Goal: Task Accomplishment & Management: Manage account settings

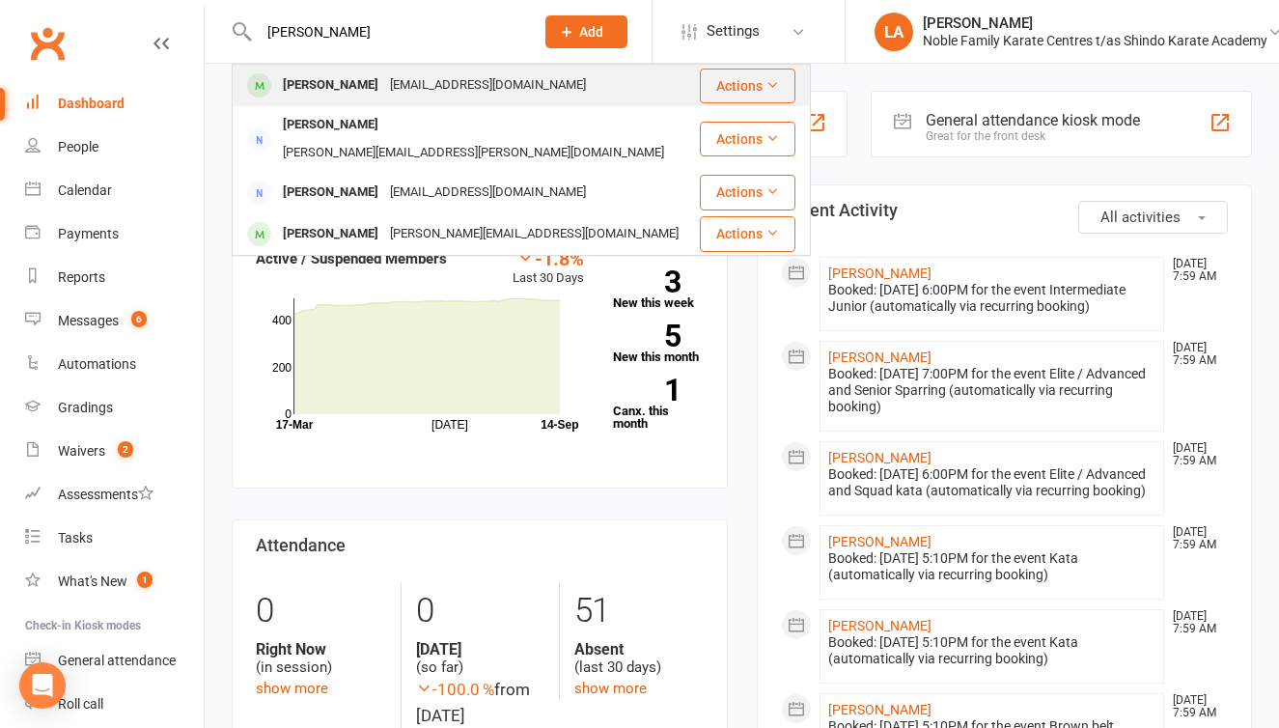
type input "[PERSON_NAME]"
click at [346, 83] on div "[PERSON_NAME]" at bounding box center [330, 85] width 107 height 28
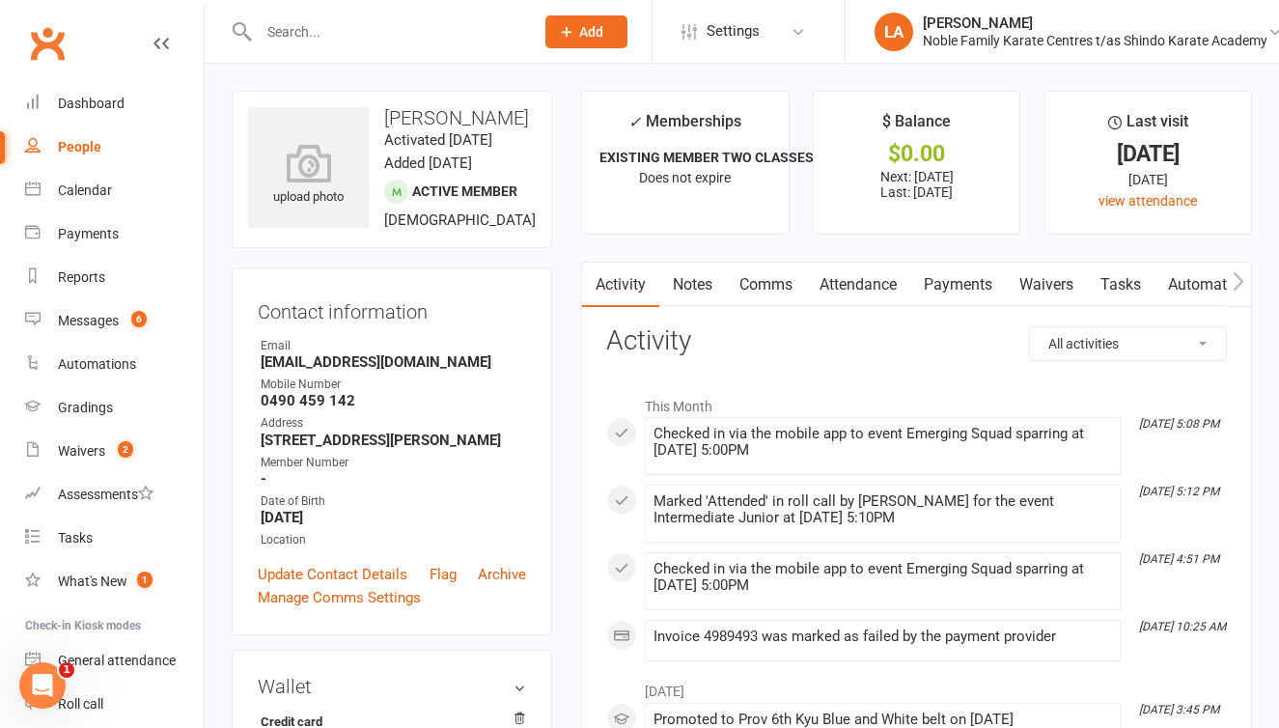
click at [934, 286] on link "Payments" at bounding box center [958, 285] width 96 height 44
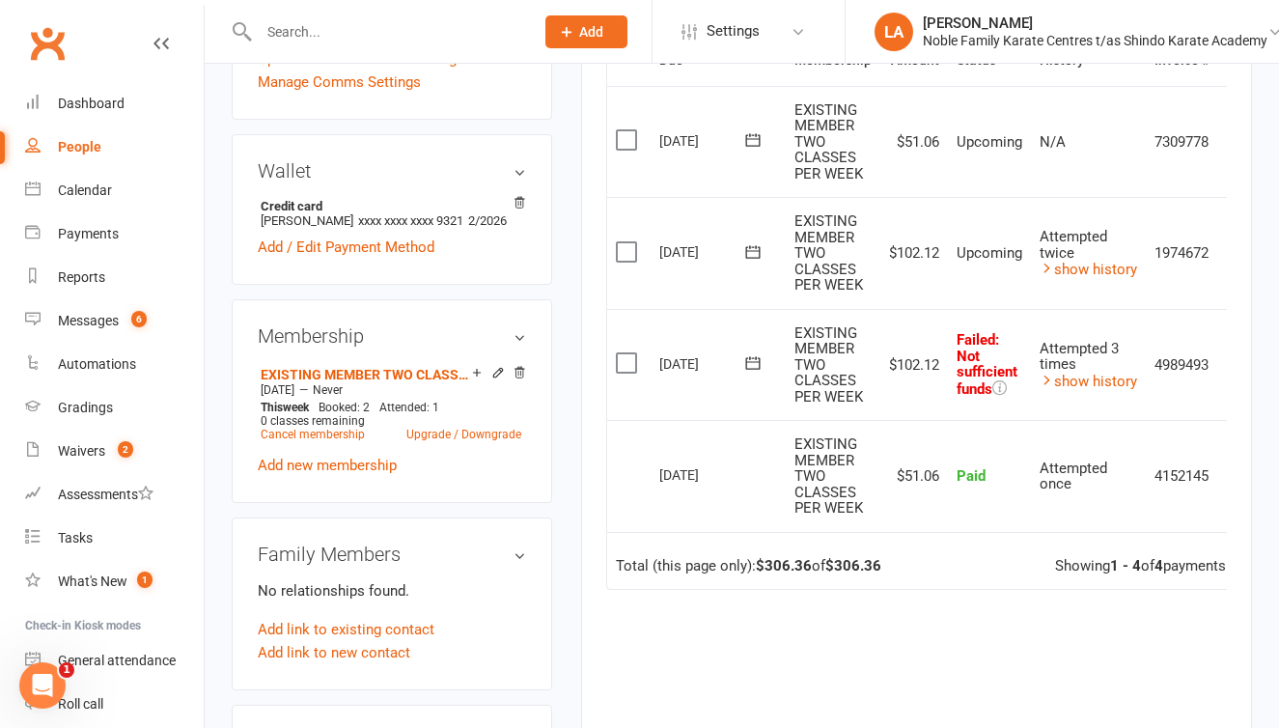
scroll to position [507, 0]
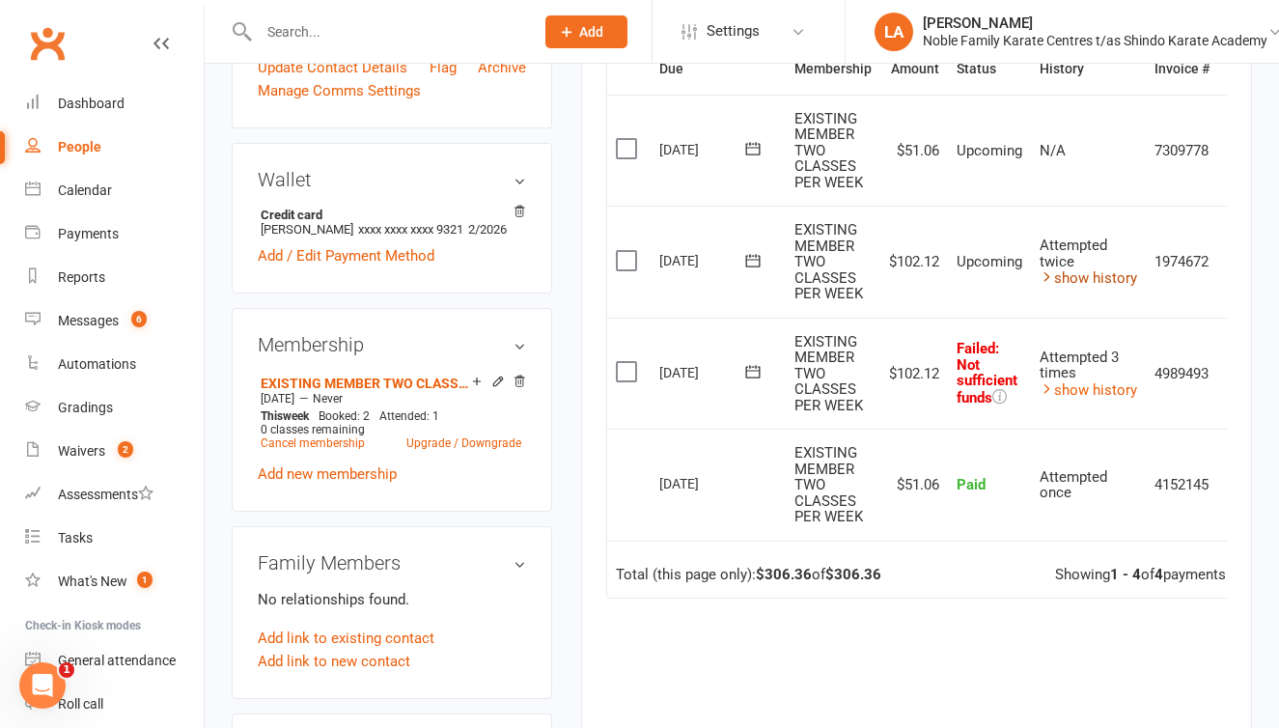
click at [1104, 271] on link "show history" at bounding box center [1087, 277] width 97 height 17
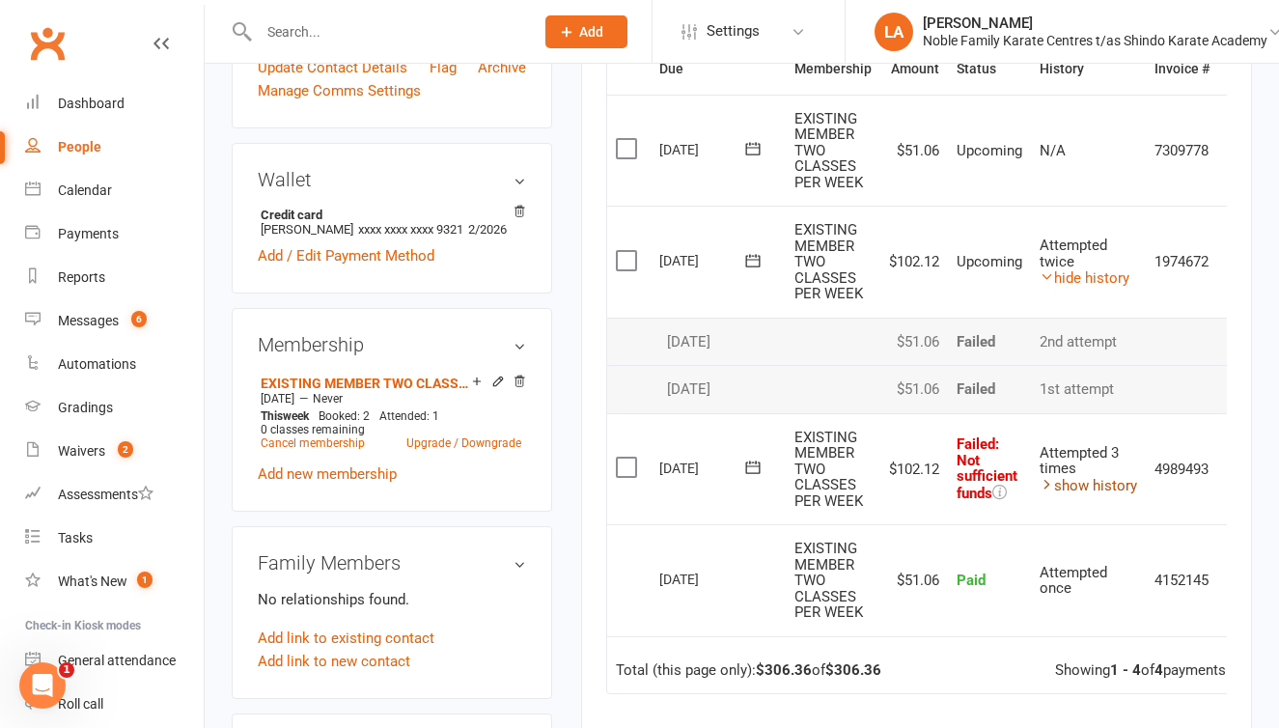
click at [1093, 477] on link "show history" at bounding box center [1087, 485] width 97 height 17
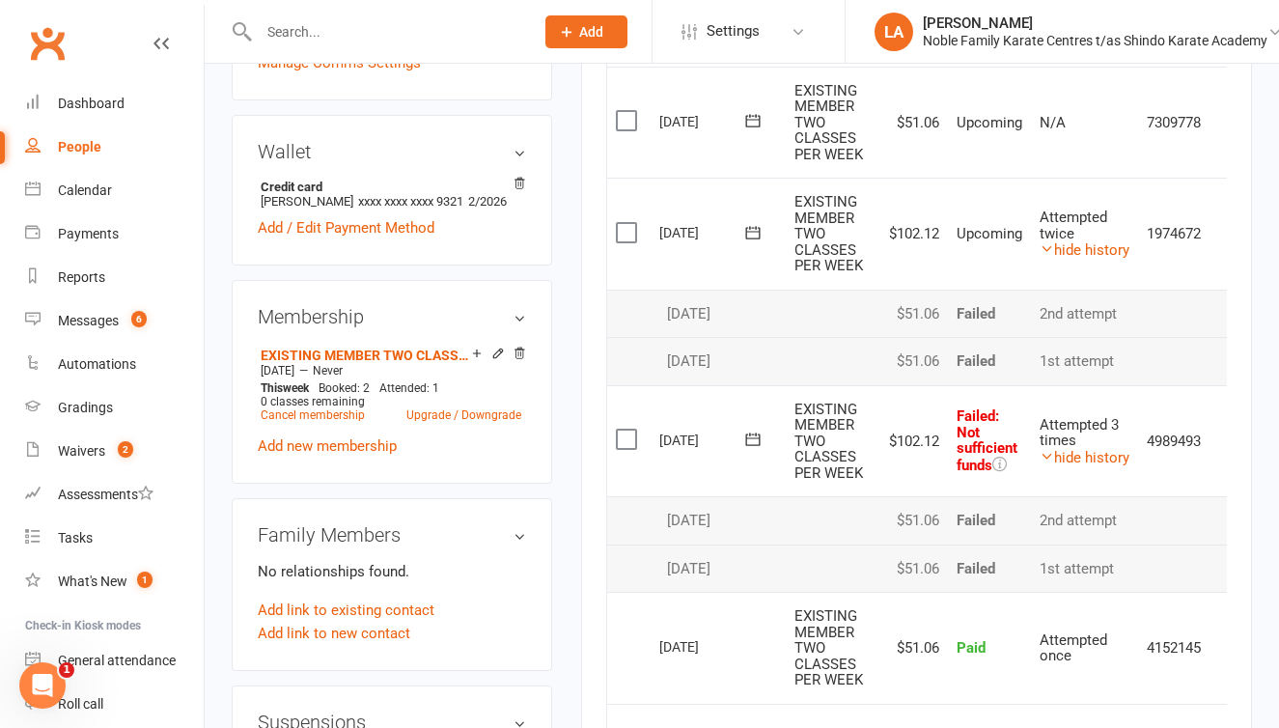
scroll to position [541, 0]
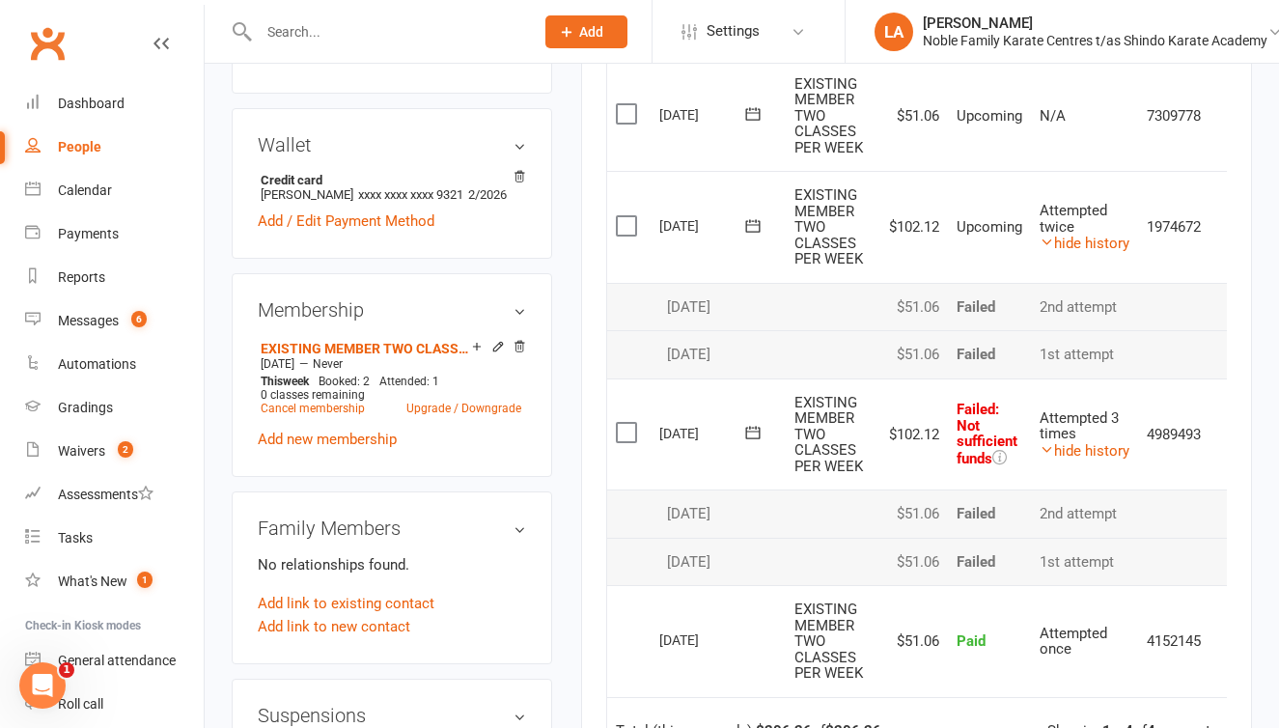
click at [578, 364] on main "✓ Memberships EXISTING MEMBER TWO CLASSES PER WEEK Does not expire $ Balance $0…" at bounding box center [917, 301] width 700 height 1504
click at [1094, 442] on link "hide history" at bounding box center [1084, 450] width 90 height 17
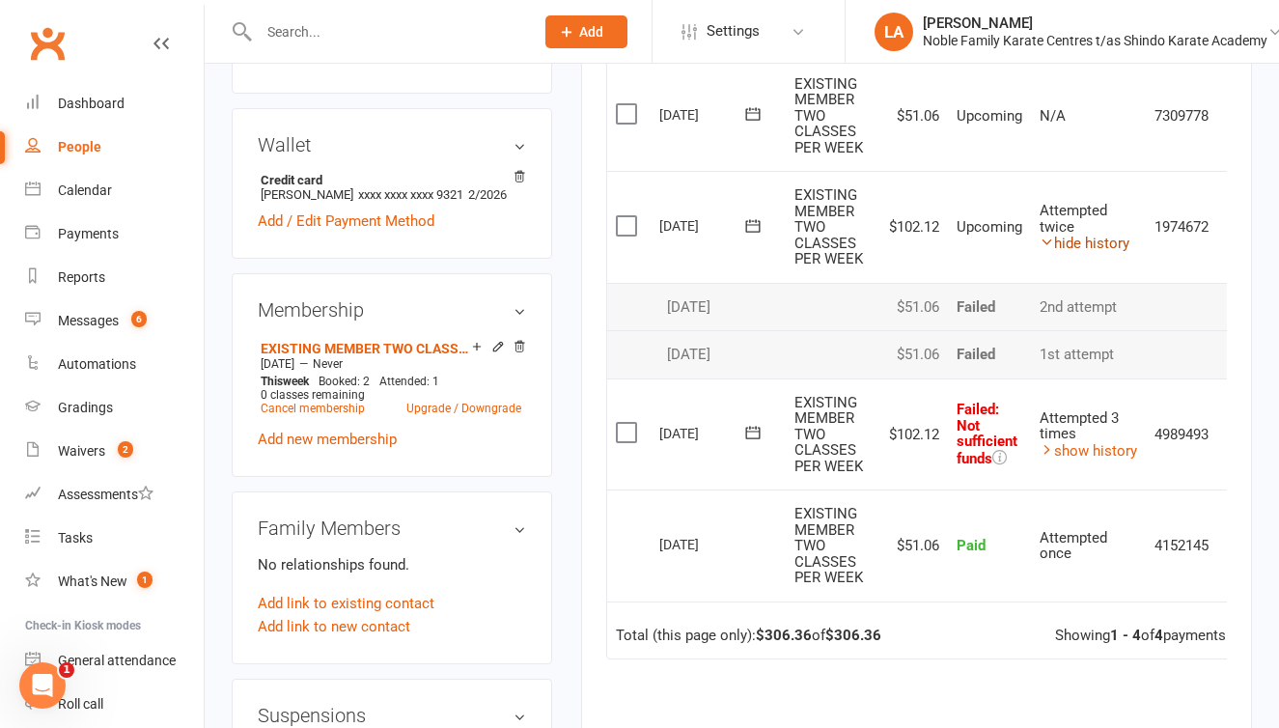
click at [1108, 239] on link "hide history" at bounding box center [1084, 243] width 90 height 17
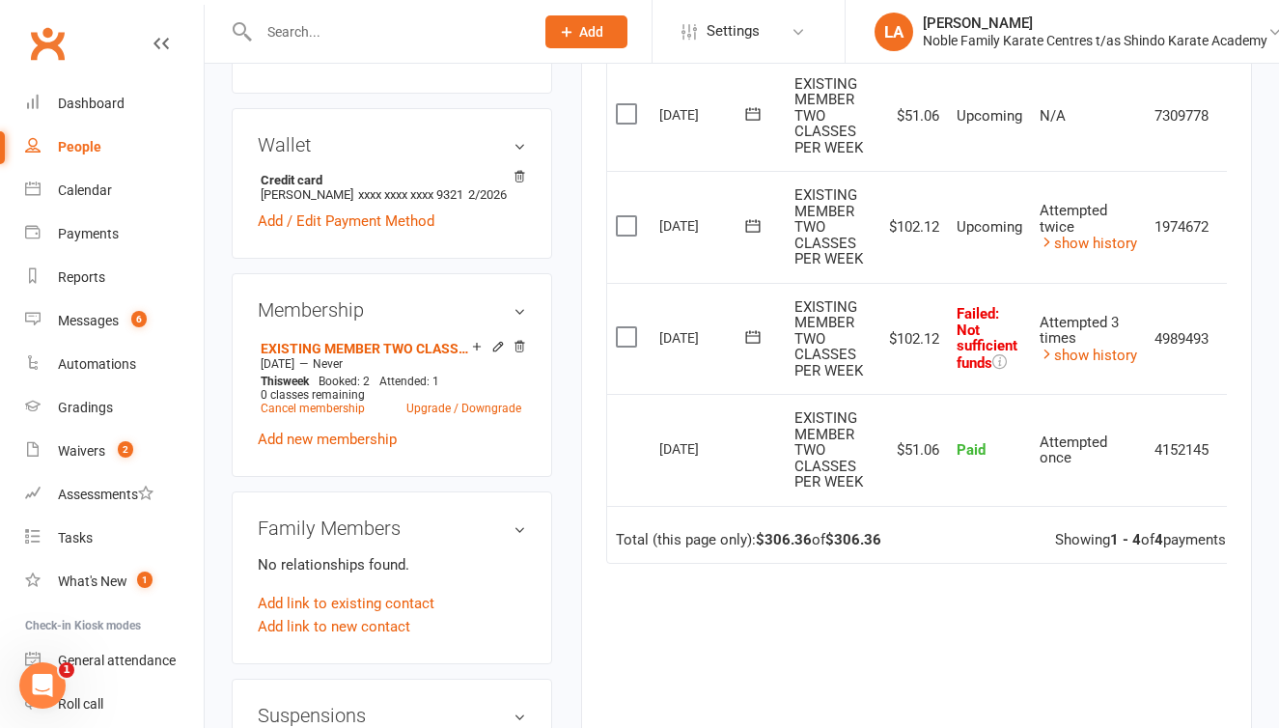
click at [623, 327] on label at bounding box center [629, 336] width 26 height 19
click at [623, 327] on input "checkbox" at bounding box center [622, 327] width 13 height 0
click at [1178, 679] on button "Change status" at bounding box center [1175, 683] width 152 height 41
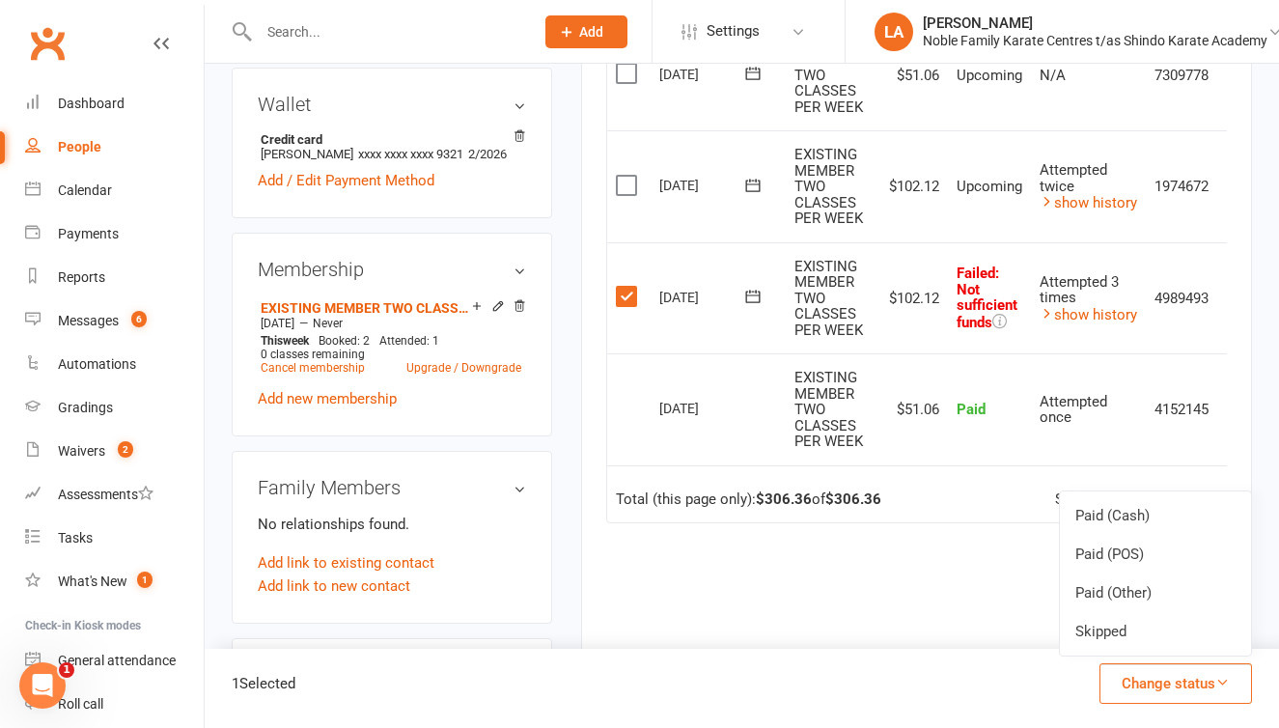
scroll to position [581, 0]
click at [1114, 631] on link "Skipped" at bounding box center [1155, 631] width 191 height 39
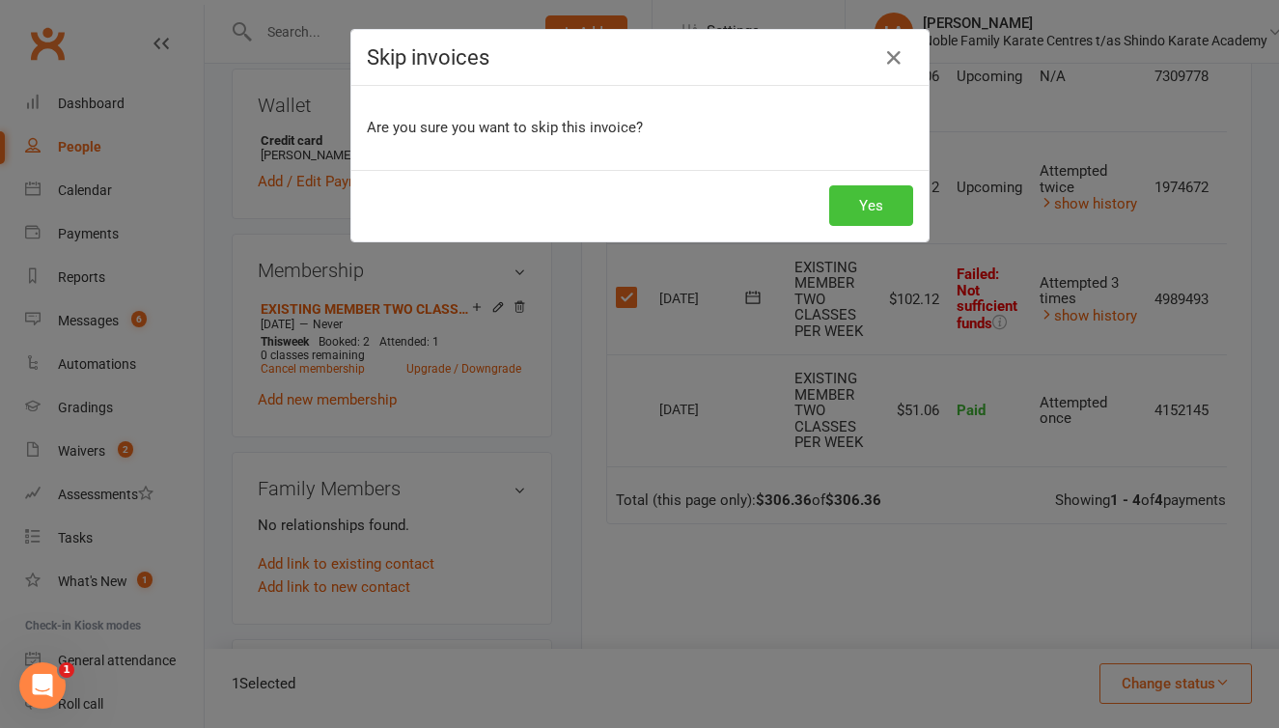
click at [874, 196] on button "Yes" at bounding box center [871, 205] width 84 height 41
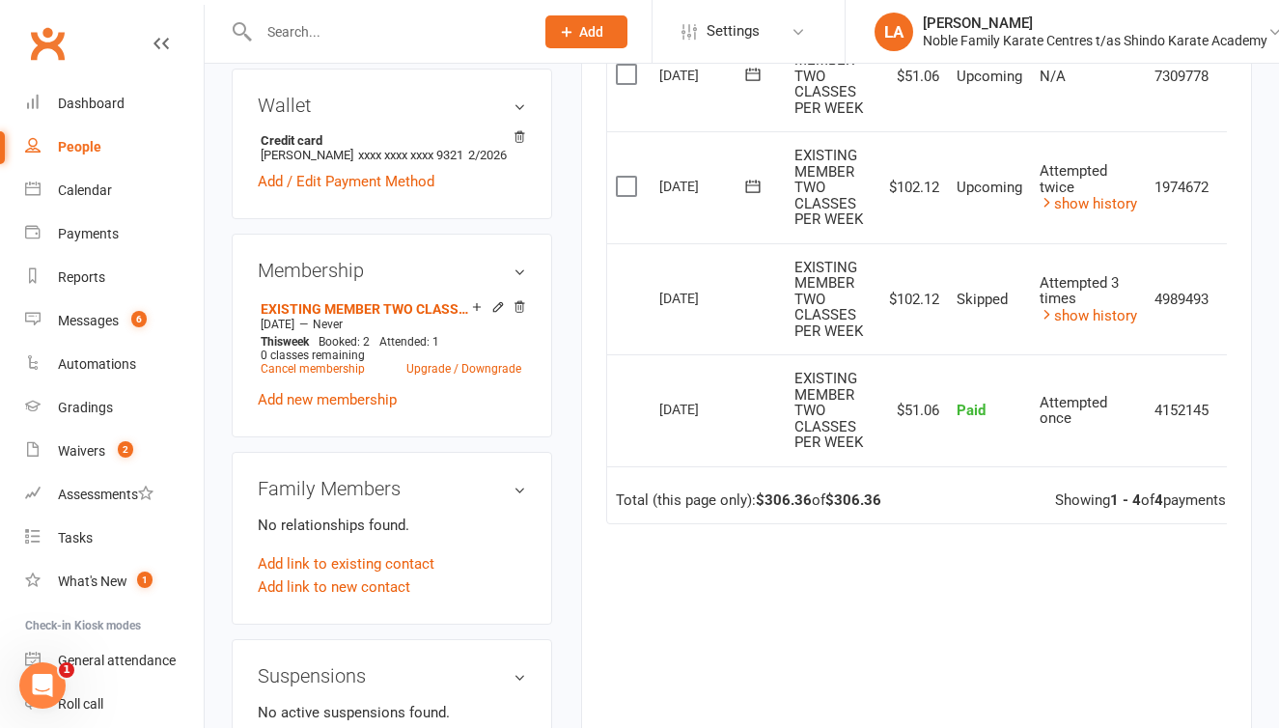
click at [319, 47] on div at bounding box center [376, 31] width 289 height 63
click at [321, 37] on input "text" at bounding box center [386, 31] width 267 height 27
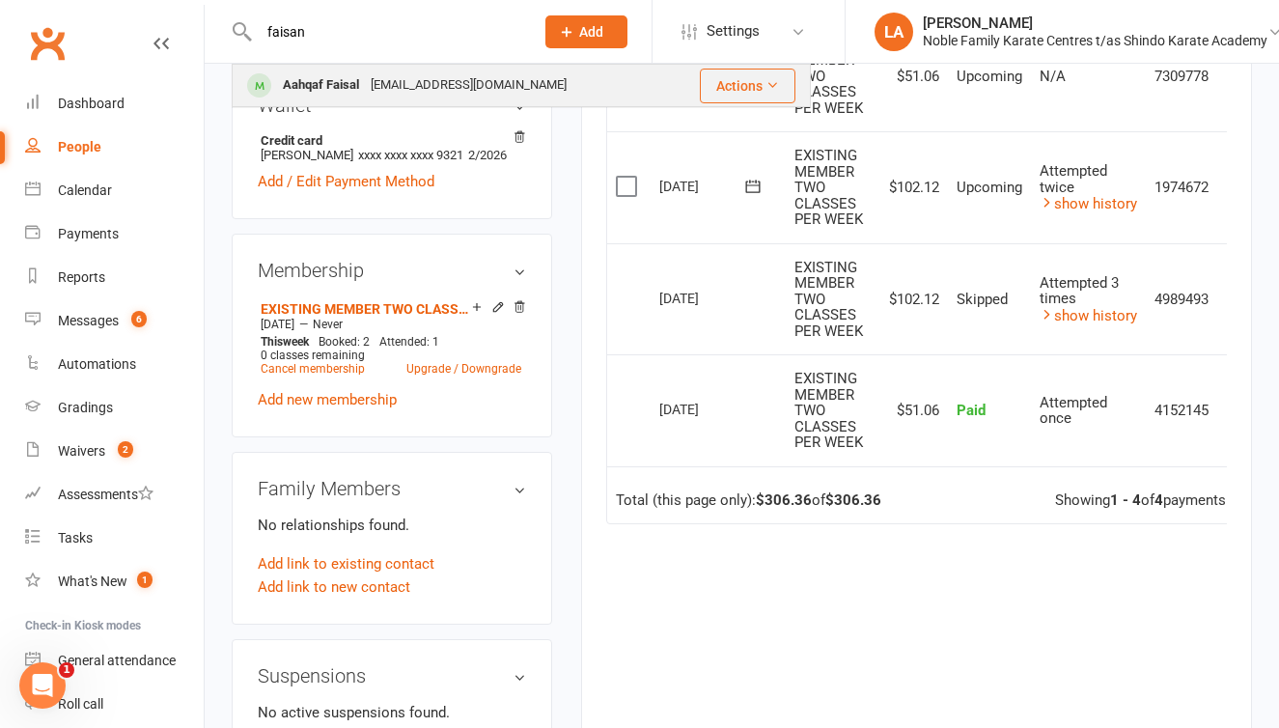
type input "faisan"
click at [406, 88] on div "[EMAIL_ADDRESS][DOMAIN_NAME]" at bounding box center [469, 85] width 208 height 28
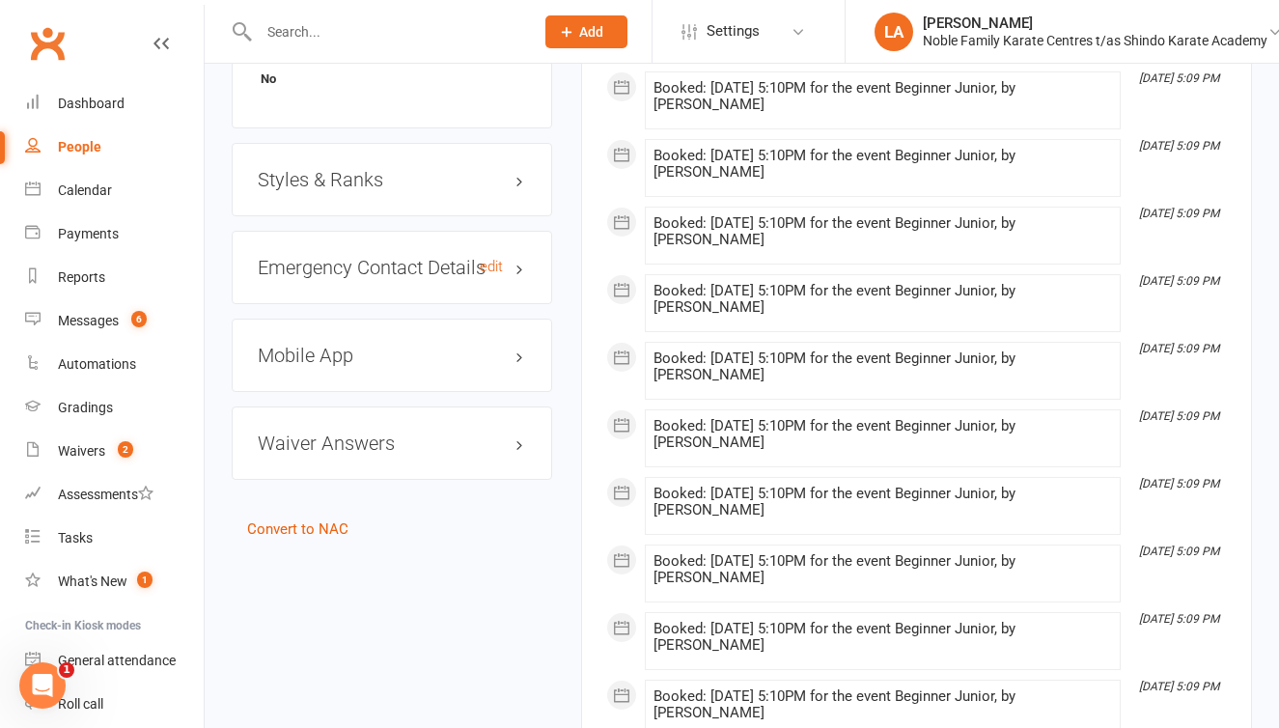
scroll to position [1474, 0]
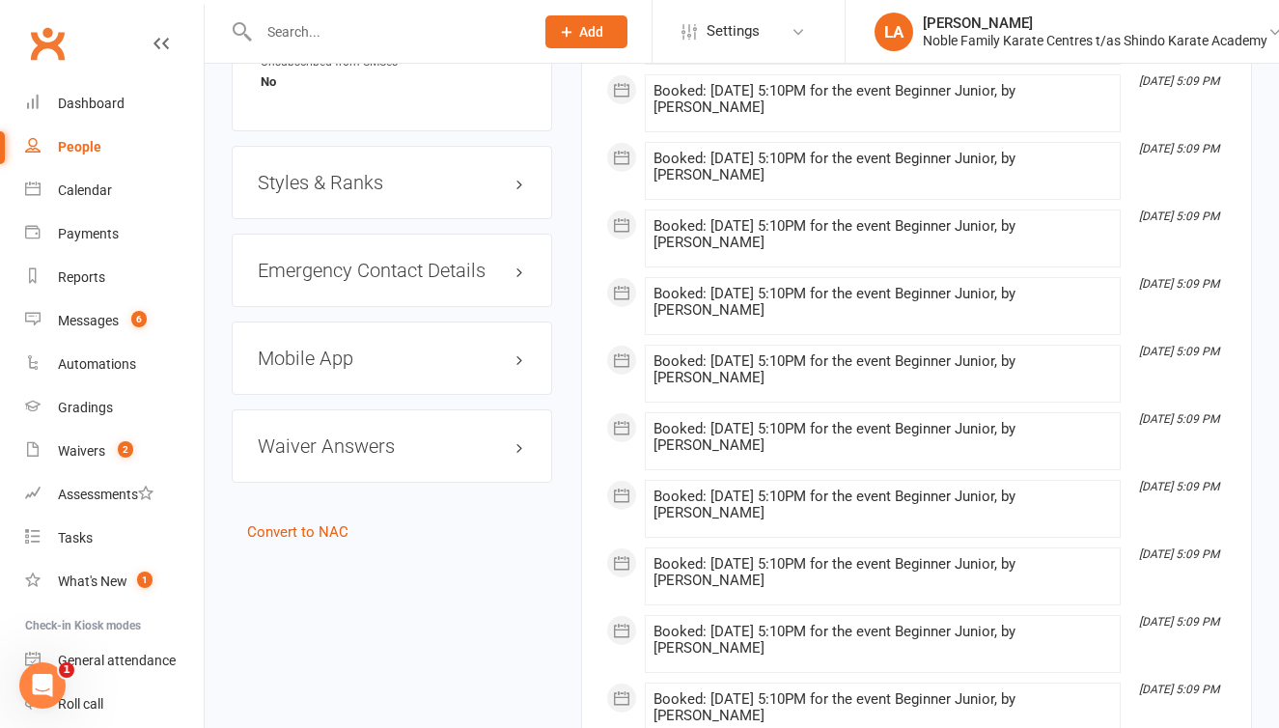
click at [520, 193] on h3 "Styles & Ranks" at bounding box center [392, 182] width 268 height 21
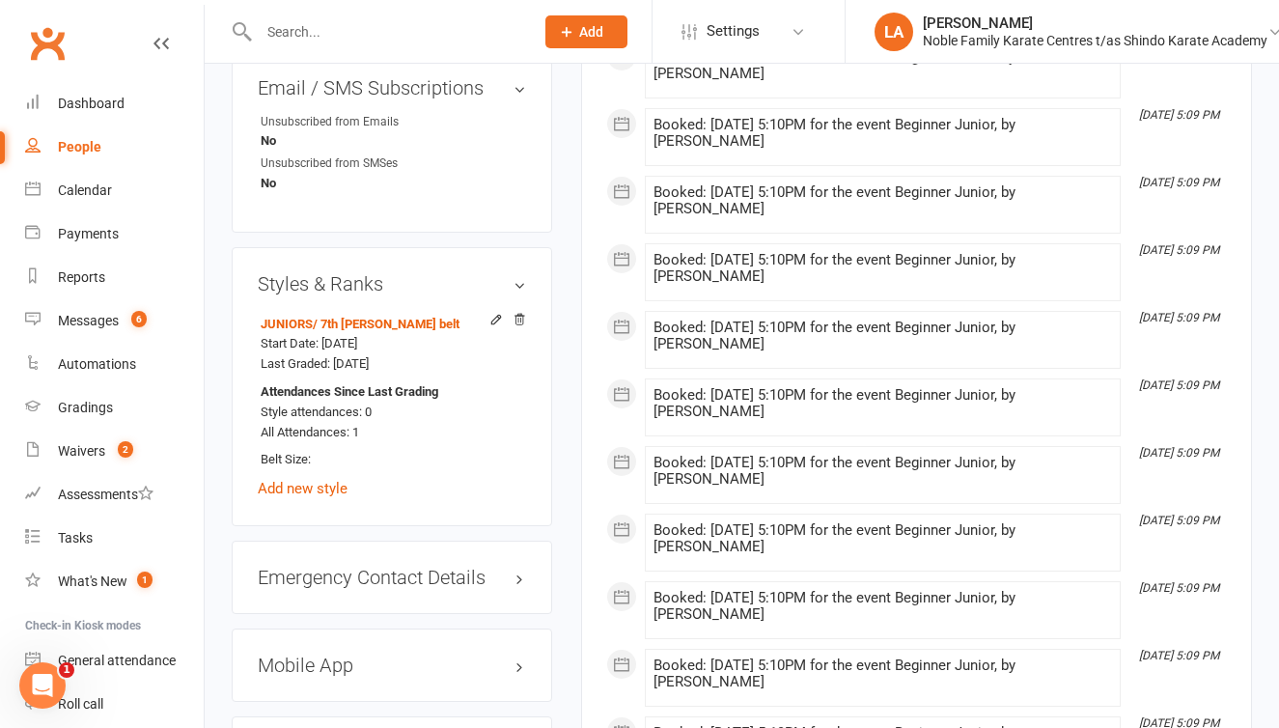
scroll to position [1375, 0]
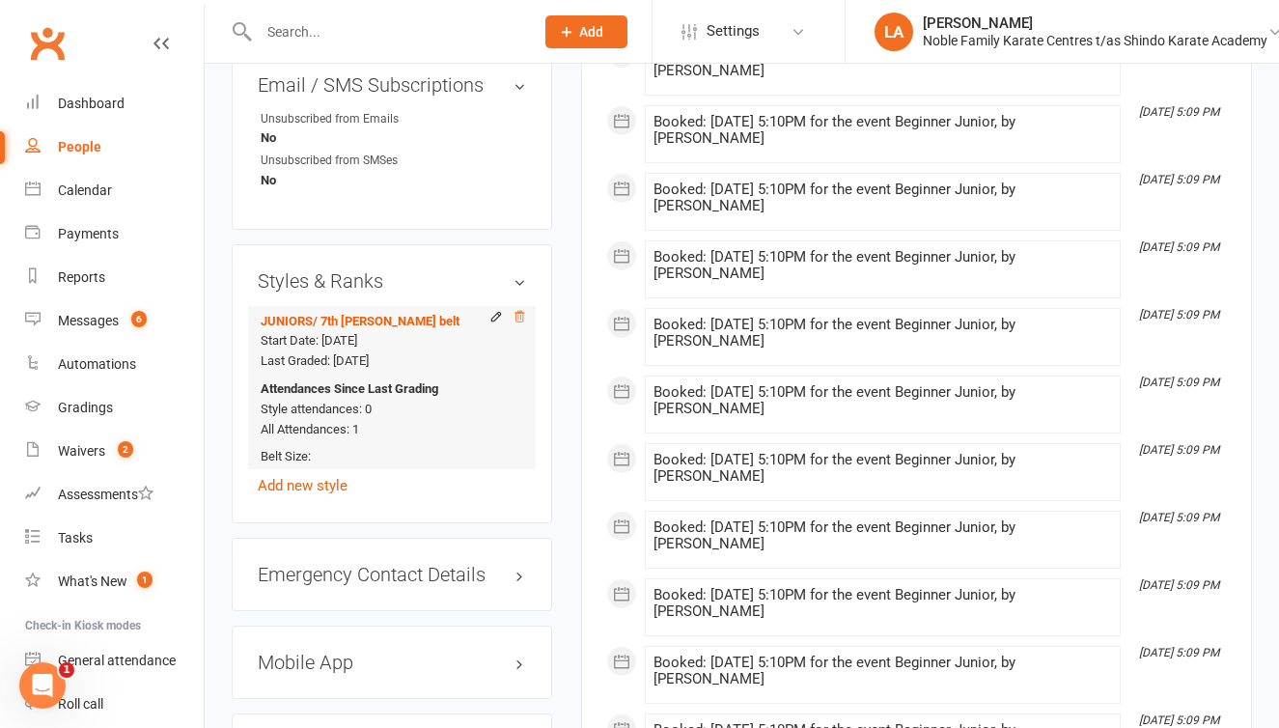
click at [518, 322] on icon at bounding box center [520, 317] width 10 height 11
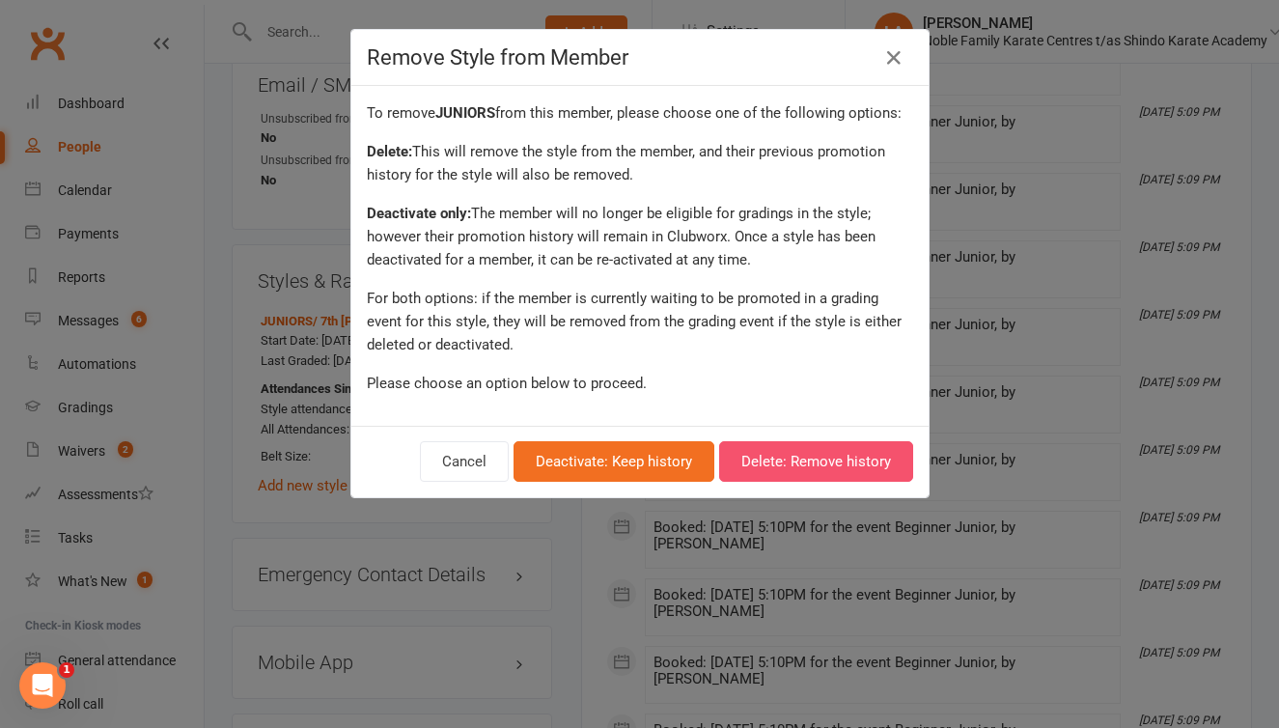
click at [811, 462] on button "Delete: Remove history" at bounding box center [816, 461] width 194 height 41
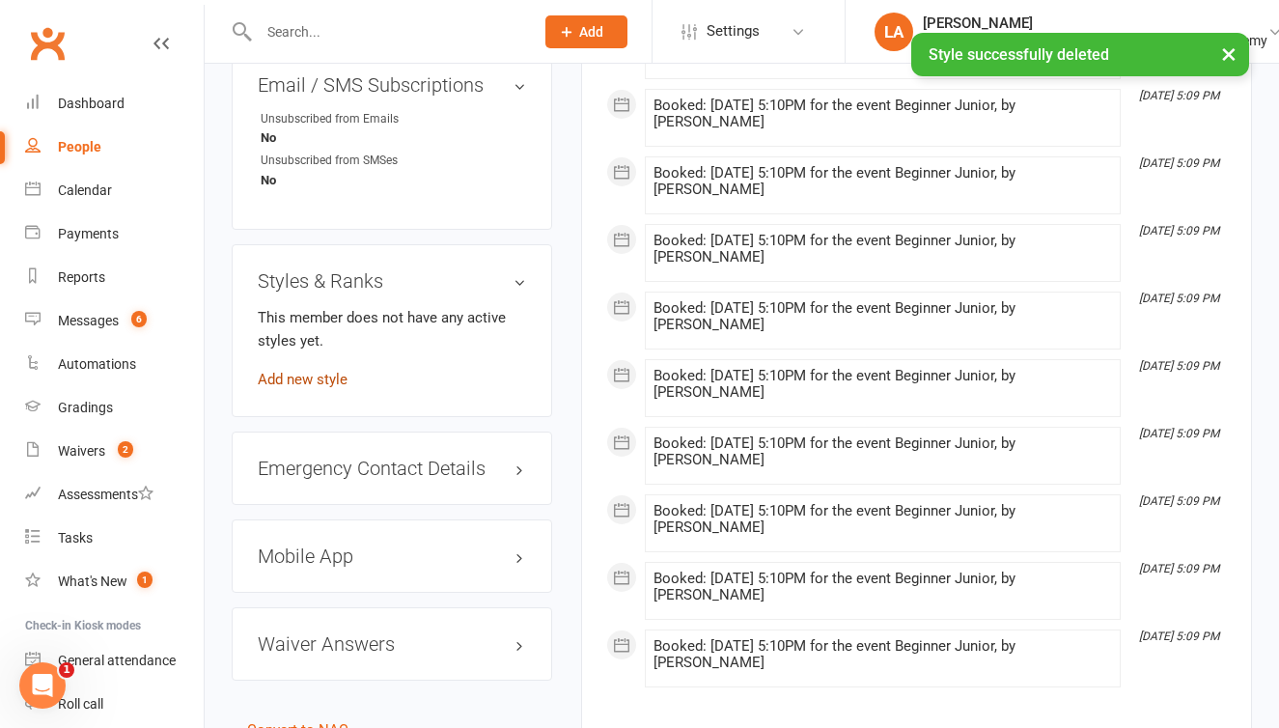
click at [328, 388] on link "Add new style" at bounding box center [303, 379] width 90 height 17
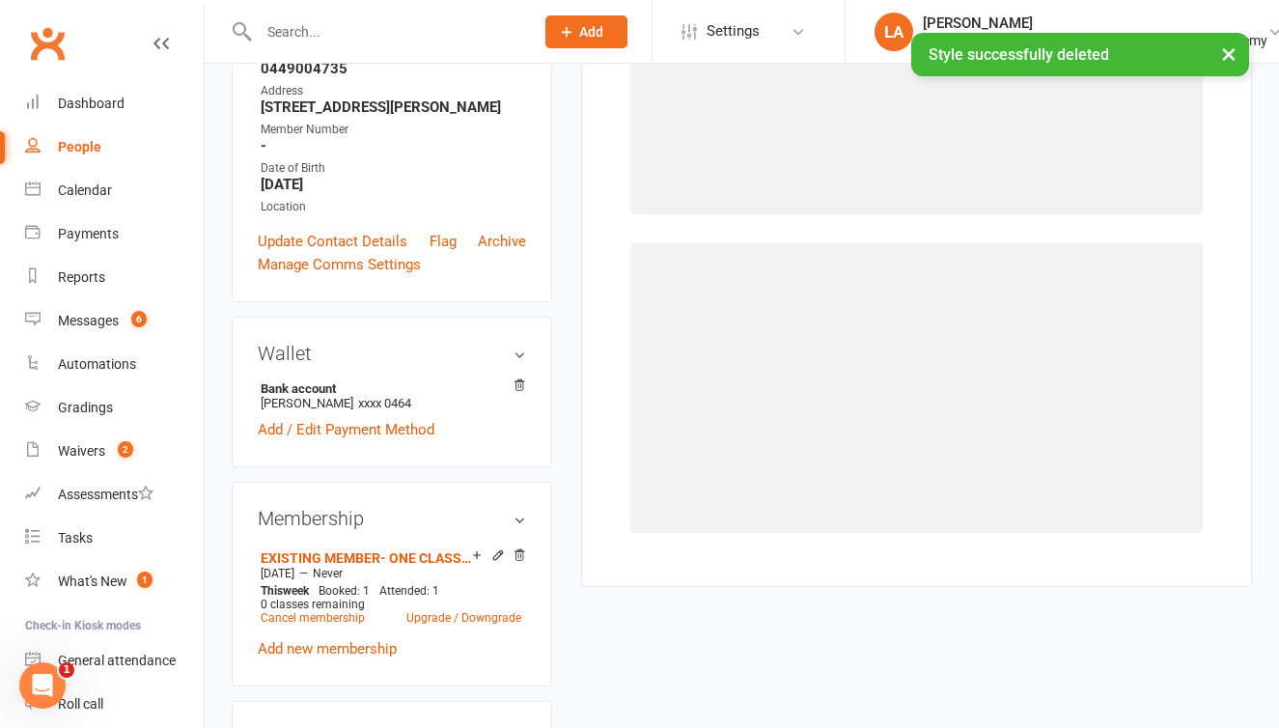
scroll to position [164, 0]
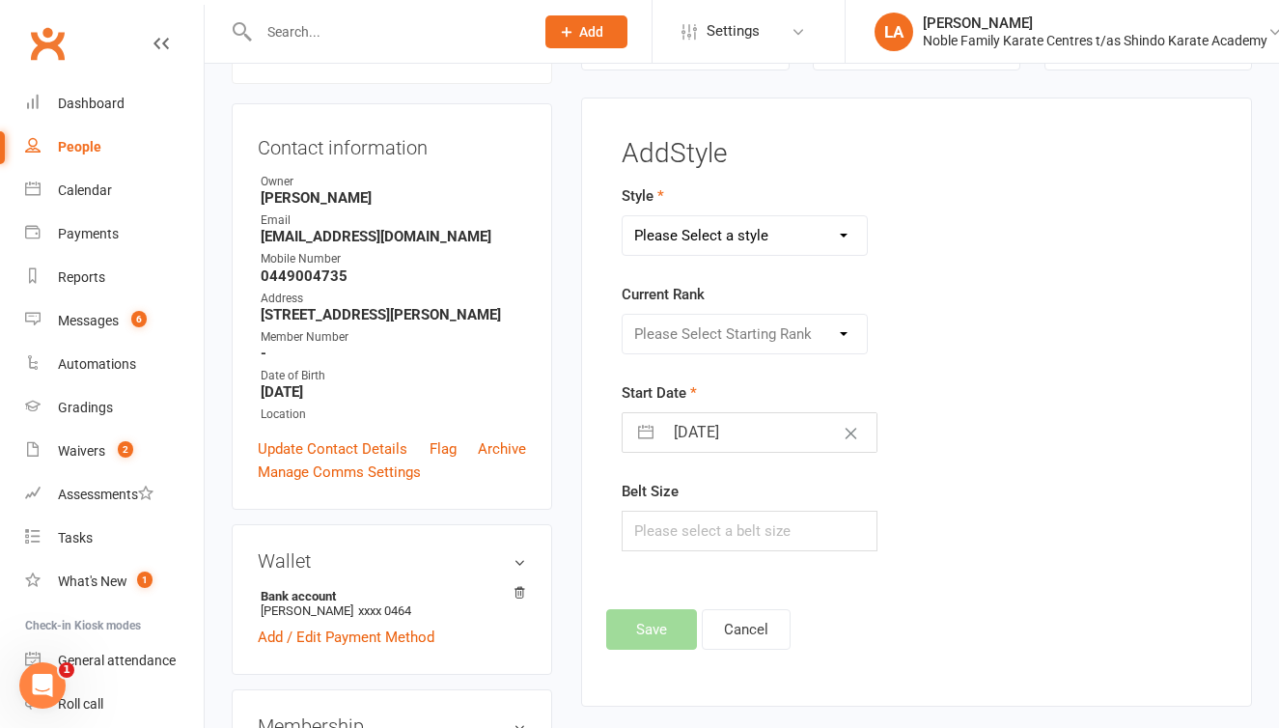
select select "3487"
select select "41285"
click at [725, 527] on input "text" at bounding box center [750, 531] width 256 height 41
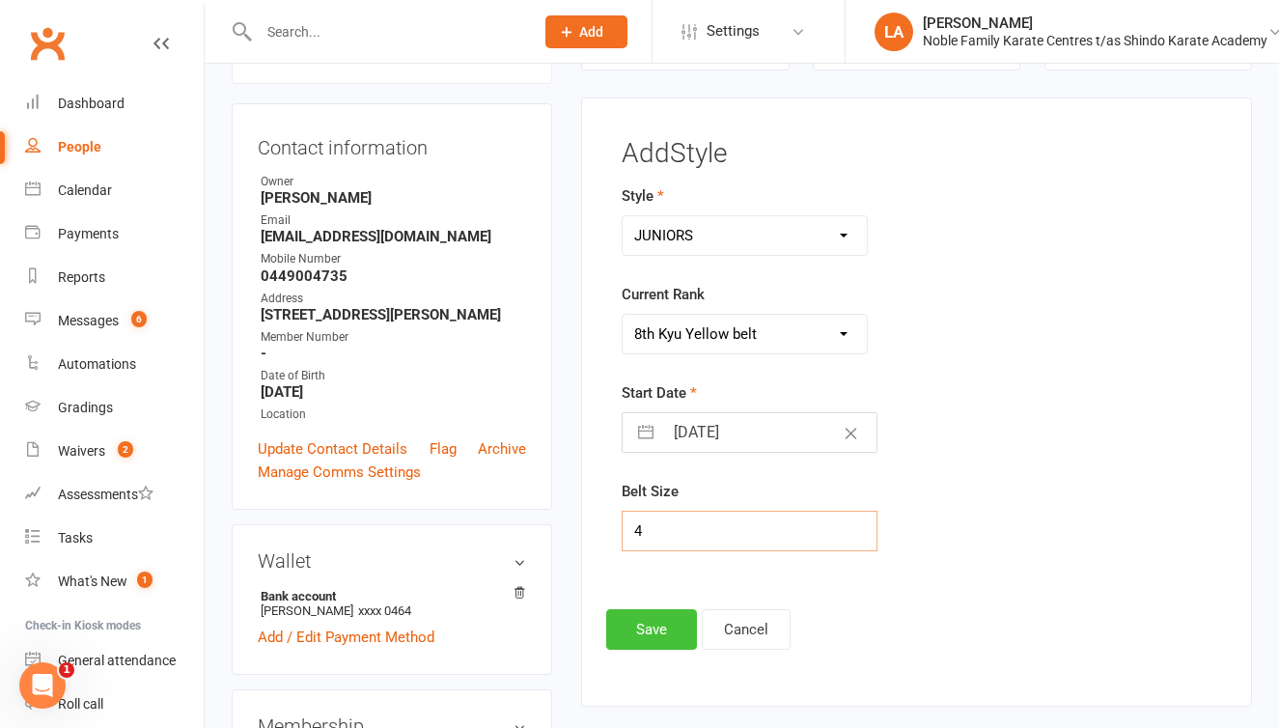
type input "4"
click at [663, 620] on button "Save" at bounding box center [651, 629] width 91 height 41
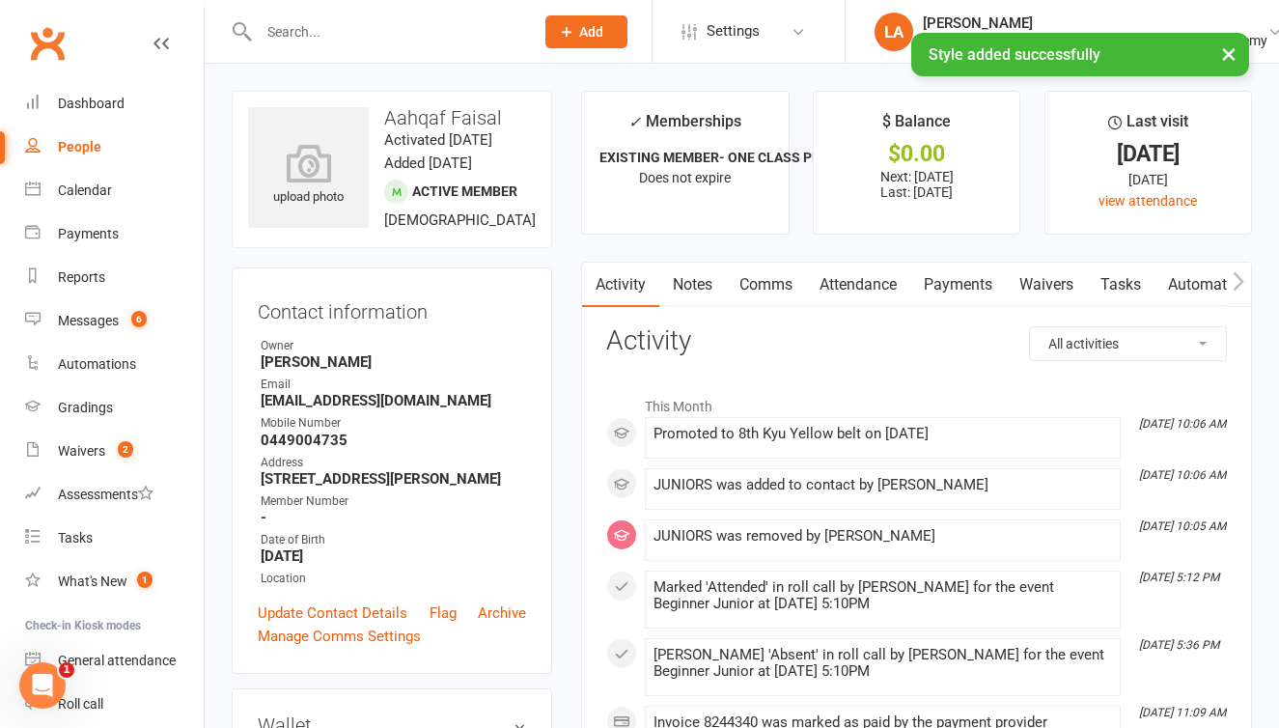
scroll to position [0, 0]
